Goal: Find specific page/section: Find specific page/section

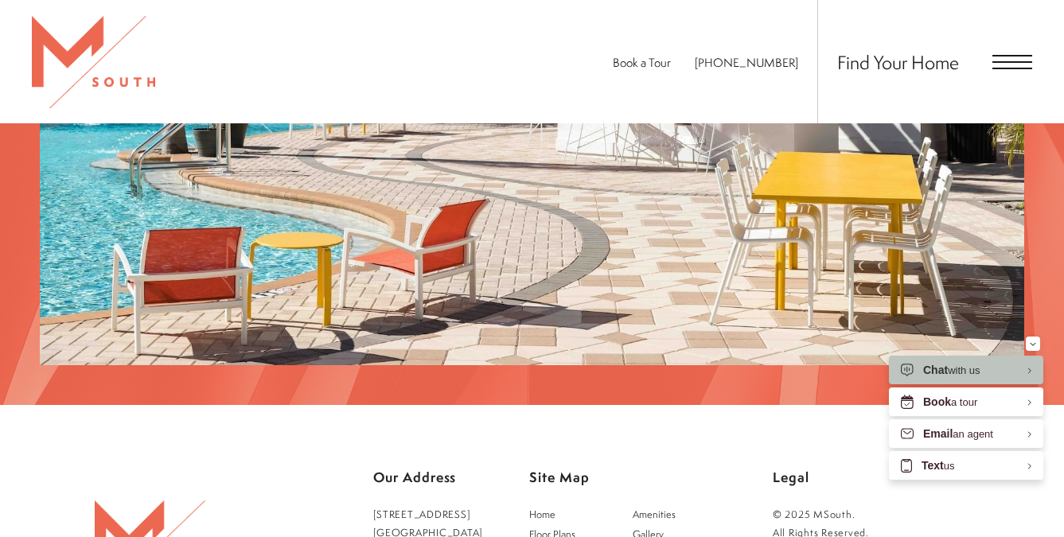
scroll to position [2866, 0]
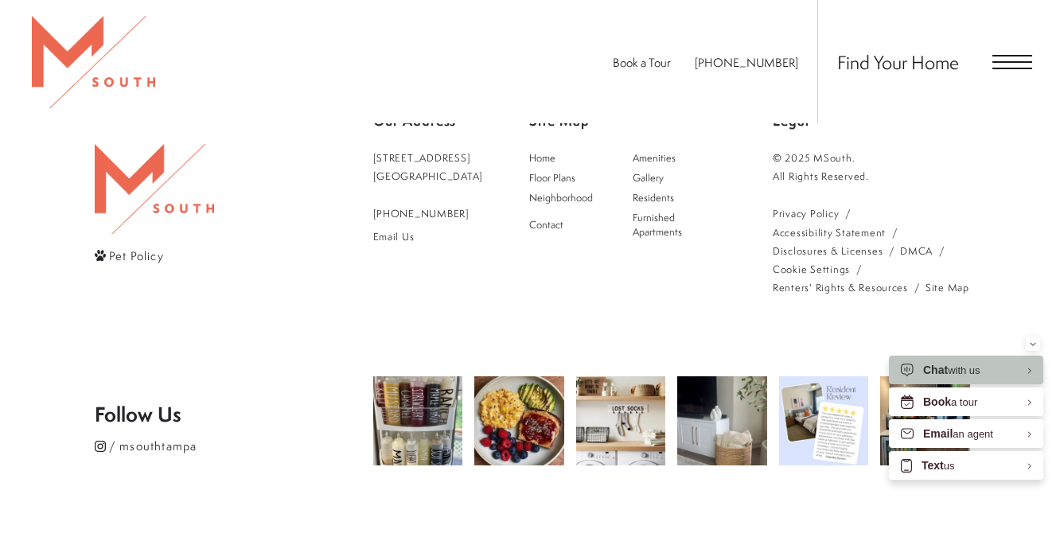
click at [1008, 71] on div "Find Your Home" at bounding box center [924, 61] width 215 height 123
click at [1008, 61] on span "Open Menu" at bounding box center [1013, 62] width 40 height 2
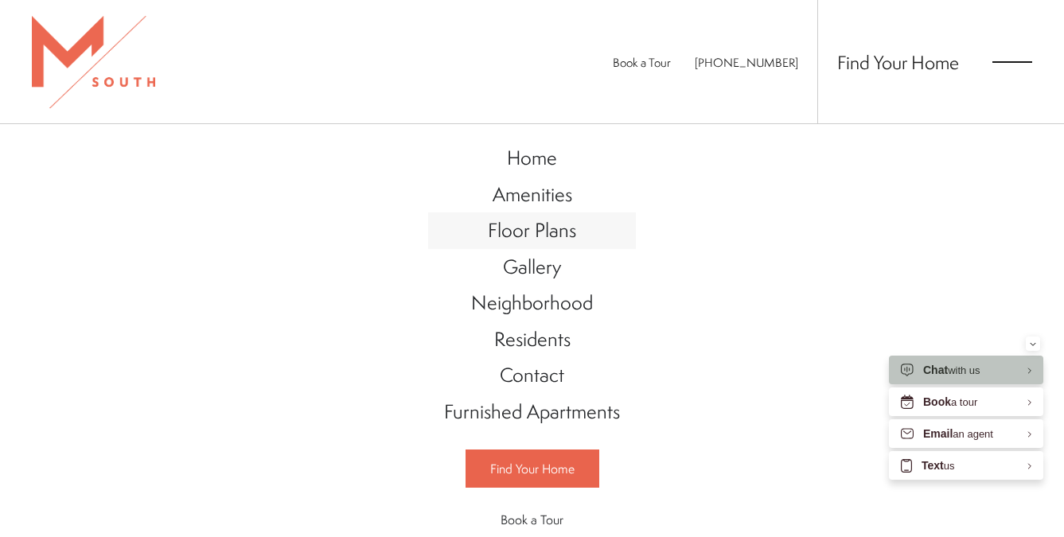
click at [507, 232] on span "Floor Plans" at bounding box center [532, 230] width 88 height 27
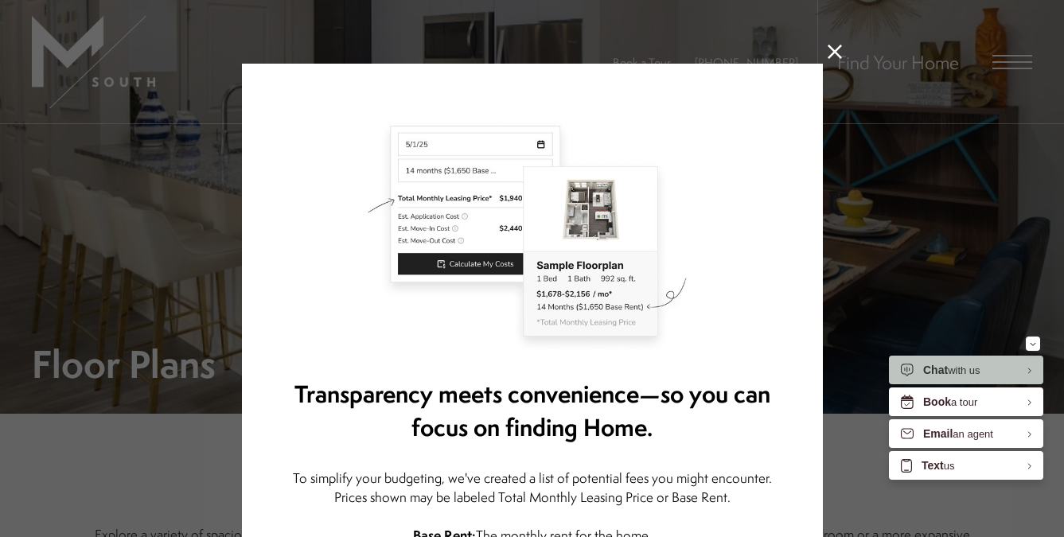
click at [839, 51] on icon at bounding box center [835, 52] width 14 height 14
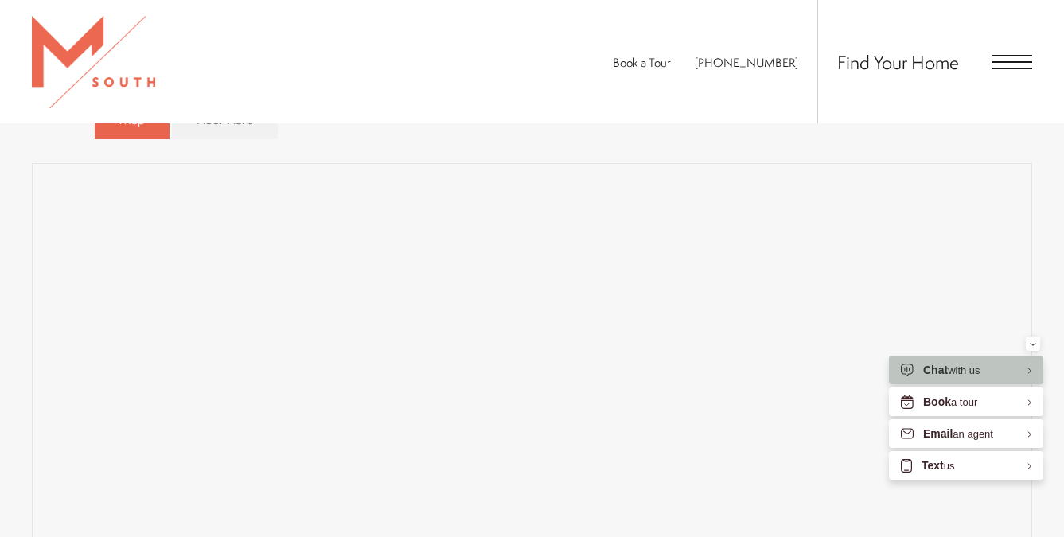
scroll to position [780, 0]
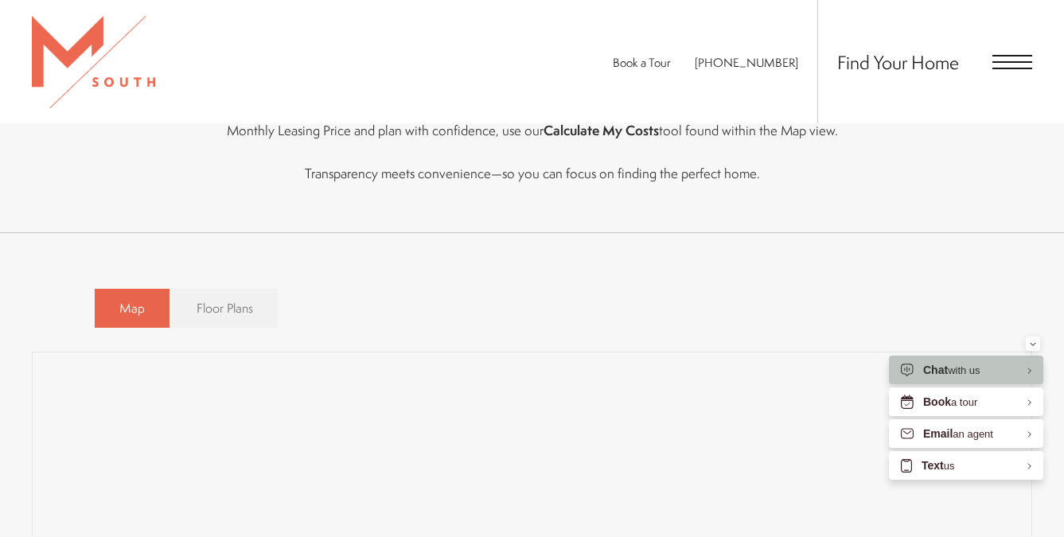
click at [204, 305] on span "Floor Plans" at bounding box center [225, 308] width 57 height 18
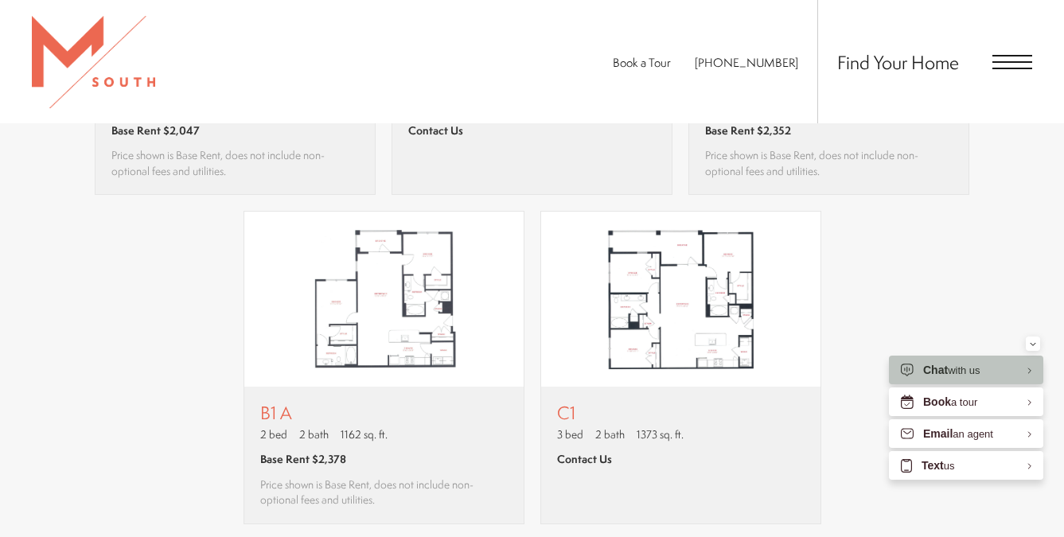
scroll to position [1325, 0]
